Goal: Find specific page/section: Find specific page/section

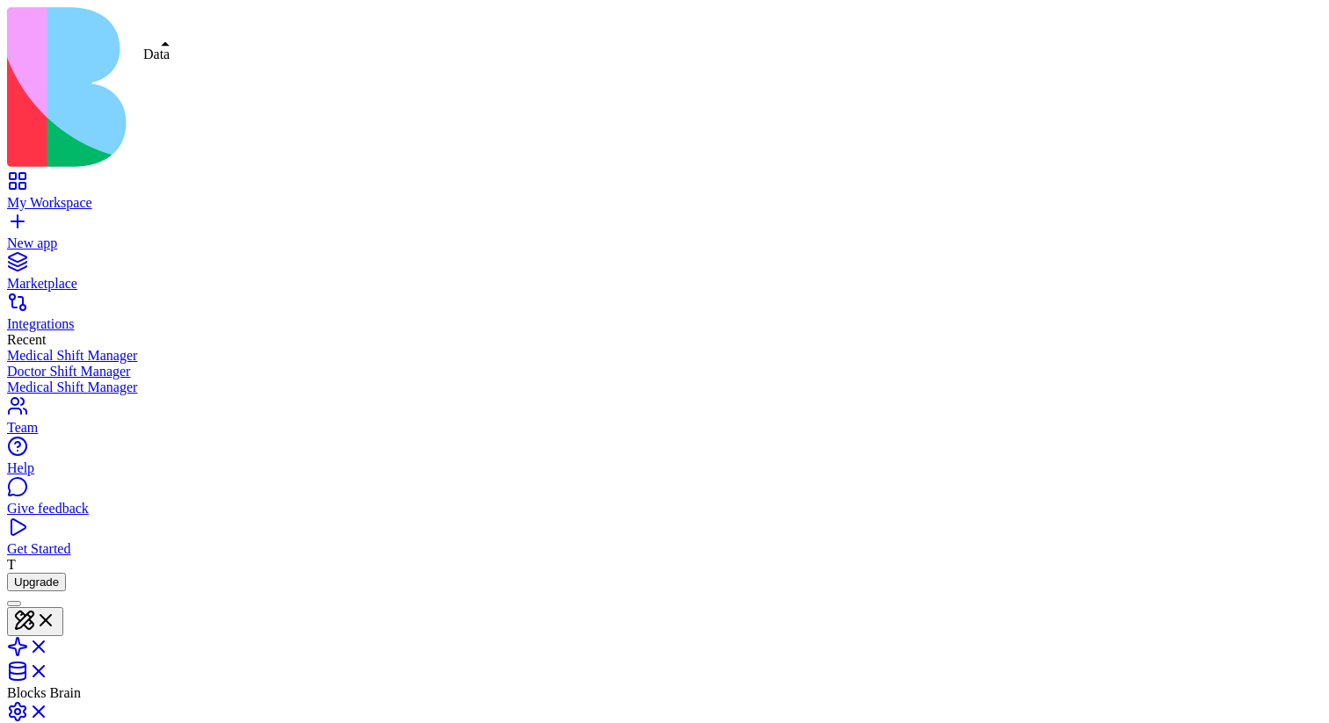
click at [49, 670] on link at bounding box center [28, 677] width 42 height 15
click at [49, 616] on link at bounding box center [28, 623] width 42 height 15
click at [63, 607] on button at bounding box center [35, 621] width 56 height 29
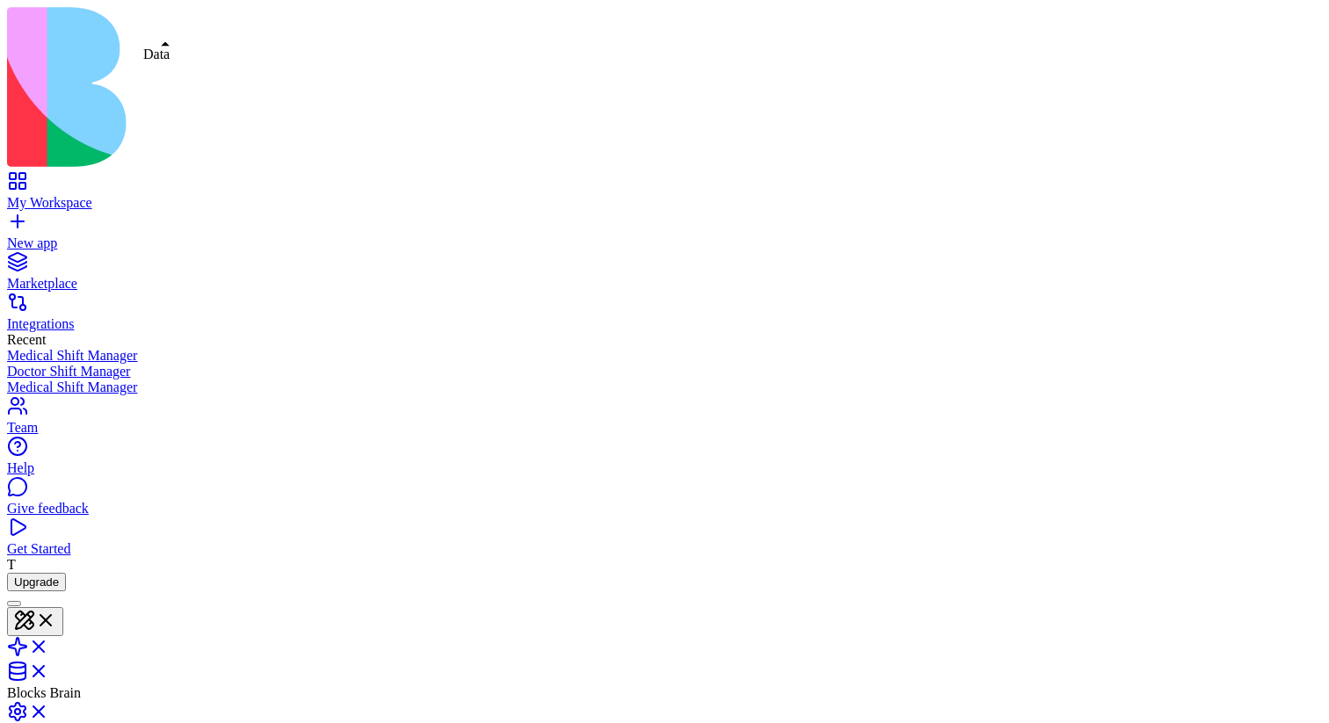
click at [49, 670] on link at bounding box center [28, 677] width 42 height 15
click at [49, 641] on link at bounding box center [28, 648] width 42 height 15
click at [49, 616] on link at bounding box center [28, 623] width 42 height 15
click at [49, 670] on link at bounding box center [28, 677] width 42 height 15
click at [49, 616] on link at bounding box center [28, 623] width 42 height 15
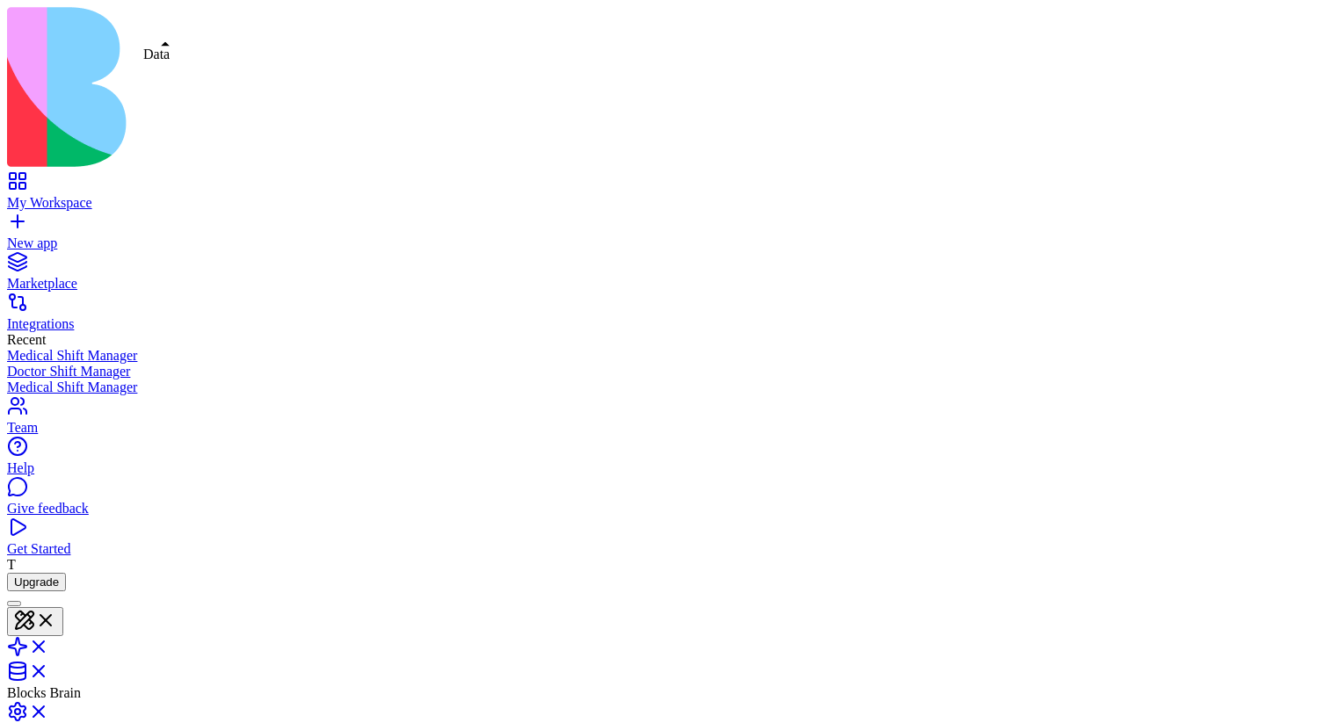
click at [49, 670] on link at bounding box center [28, 677] width 42 height 15
click at [49, 665] on link at bounding box center [28, 672] width 42 height 15
click at [49, 645] on link at bounding box center [28, 652] width 42 height 15
